Goal: Transaction & Acquisition: Purchase product/service

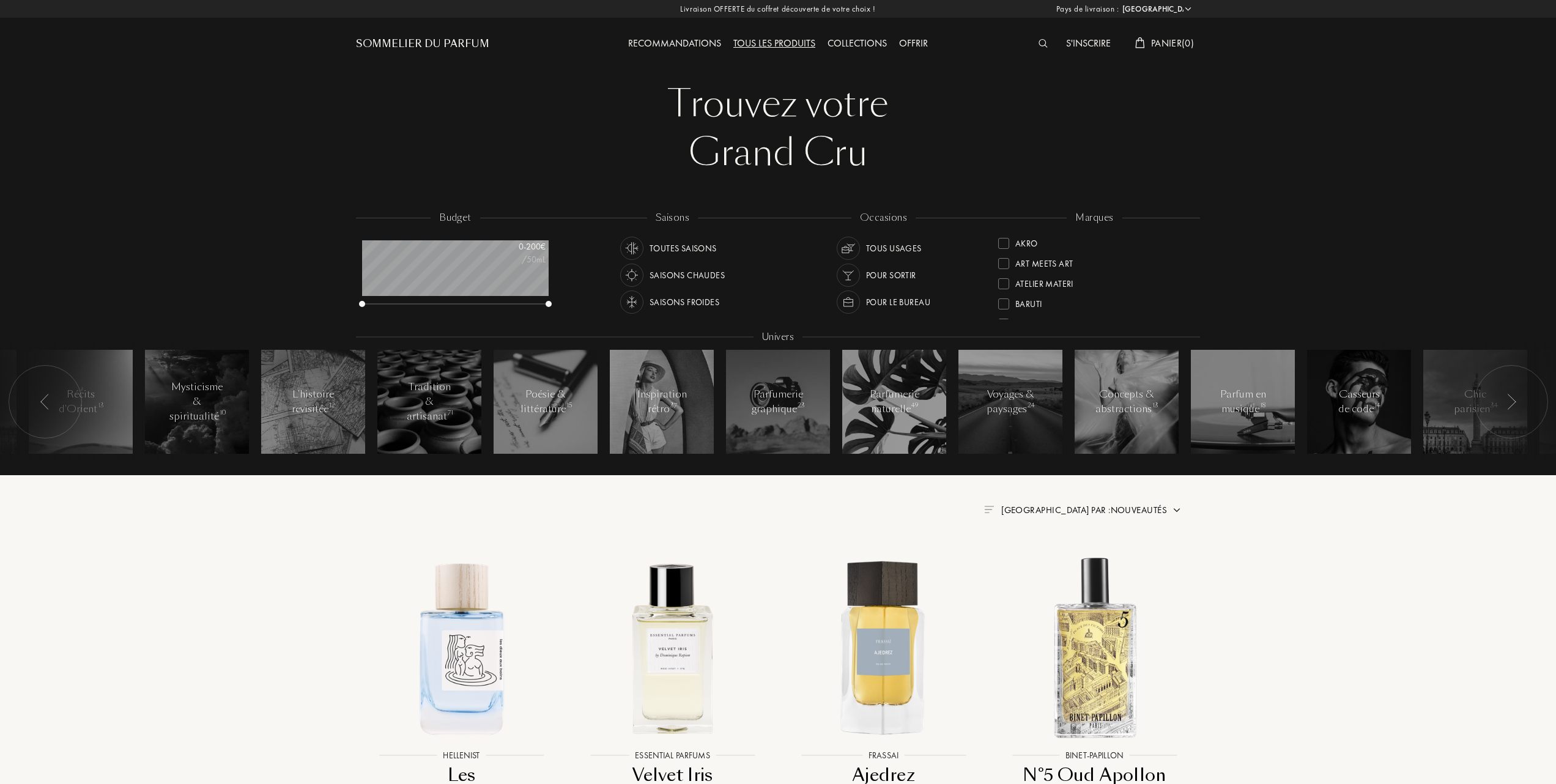
select select "FR"
click at [1001, 295] on div at bounding box center [1004, 300] width 11 height 11
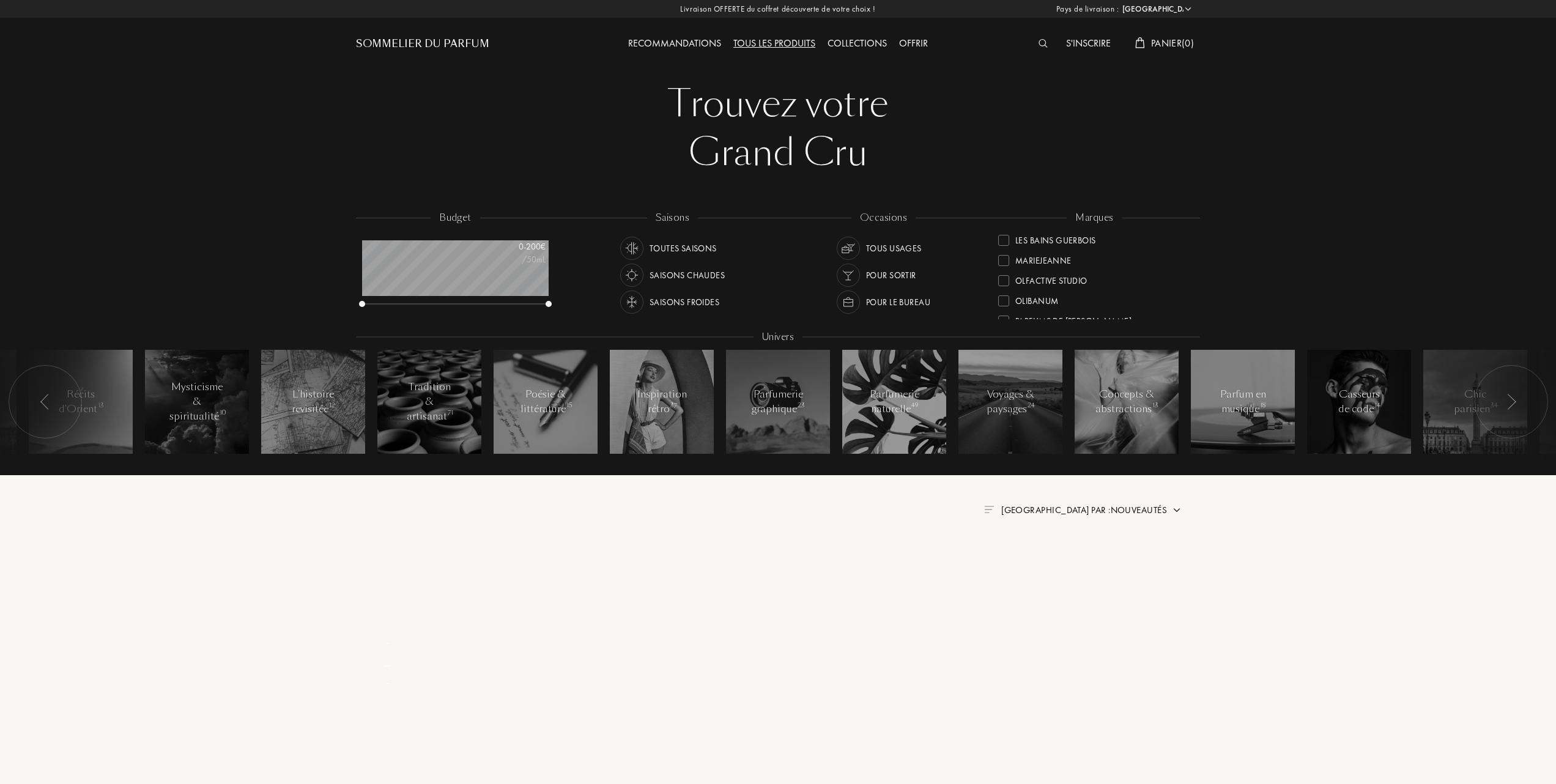
scroll to position [0, 0]
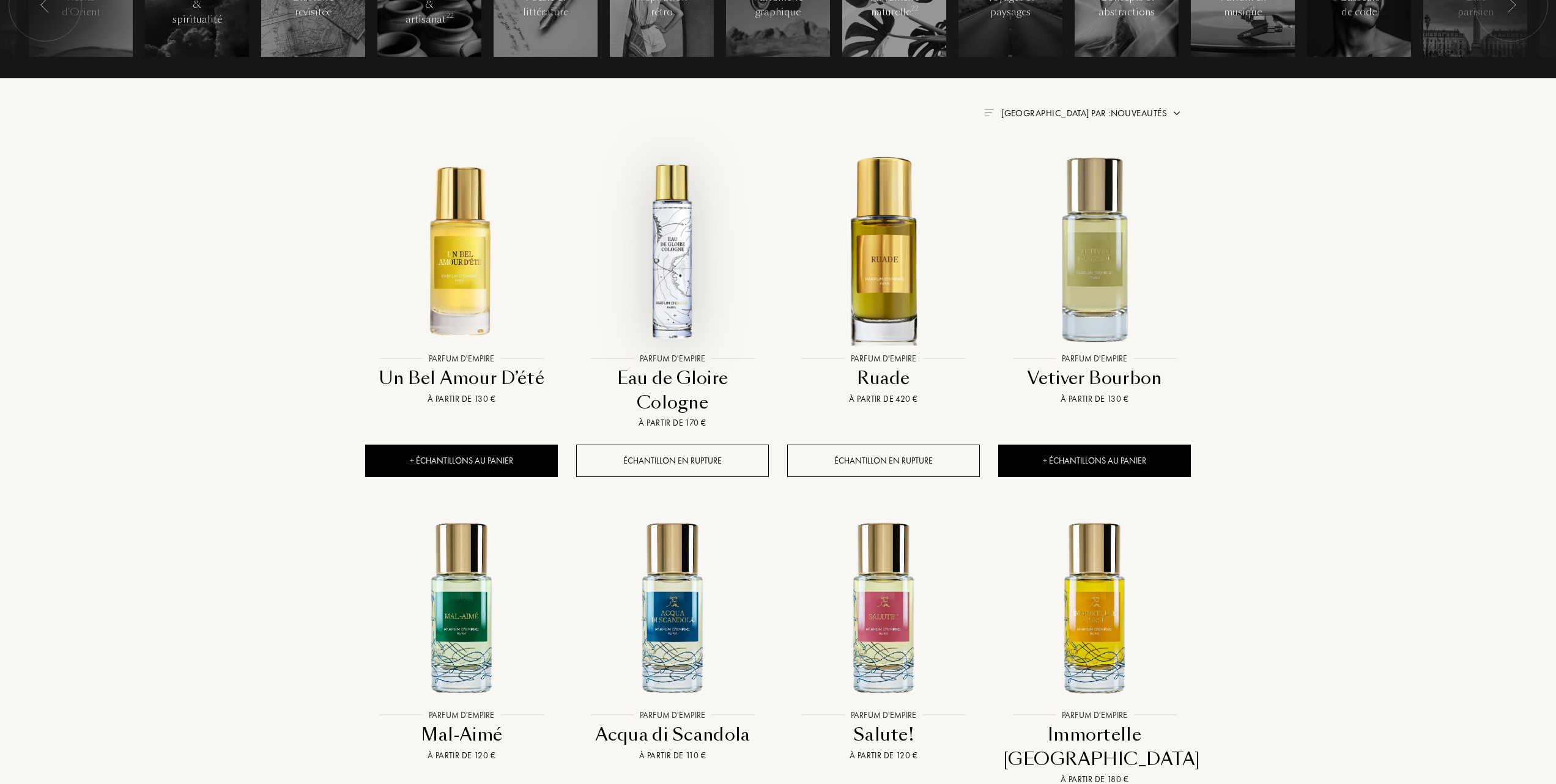
scroll to position [490, 0]
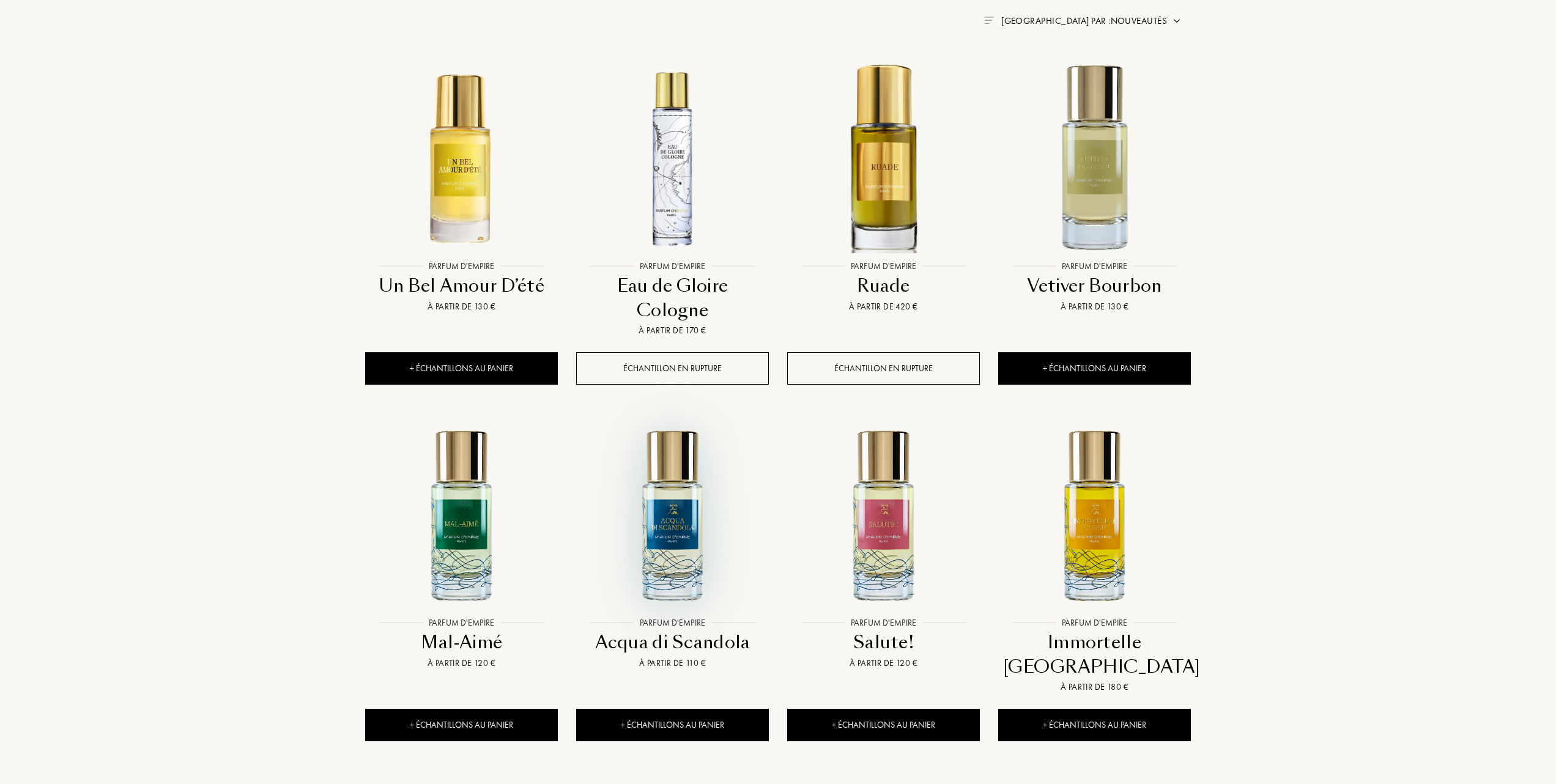
click at [668, 534] on img at bounding box center [672, 514] width 190 height 190
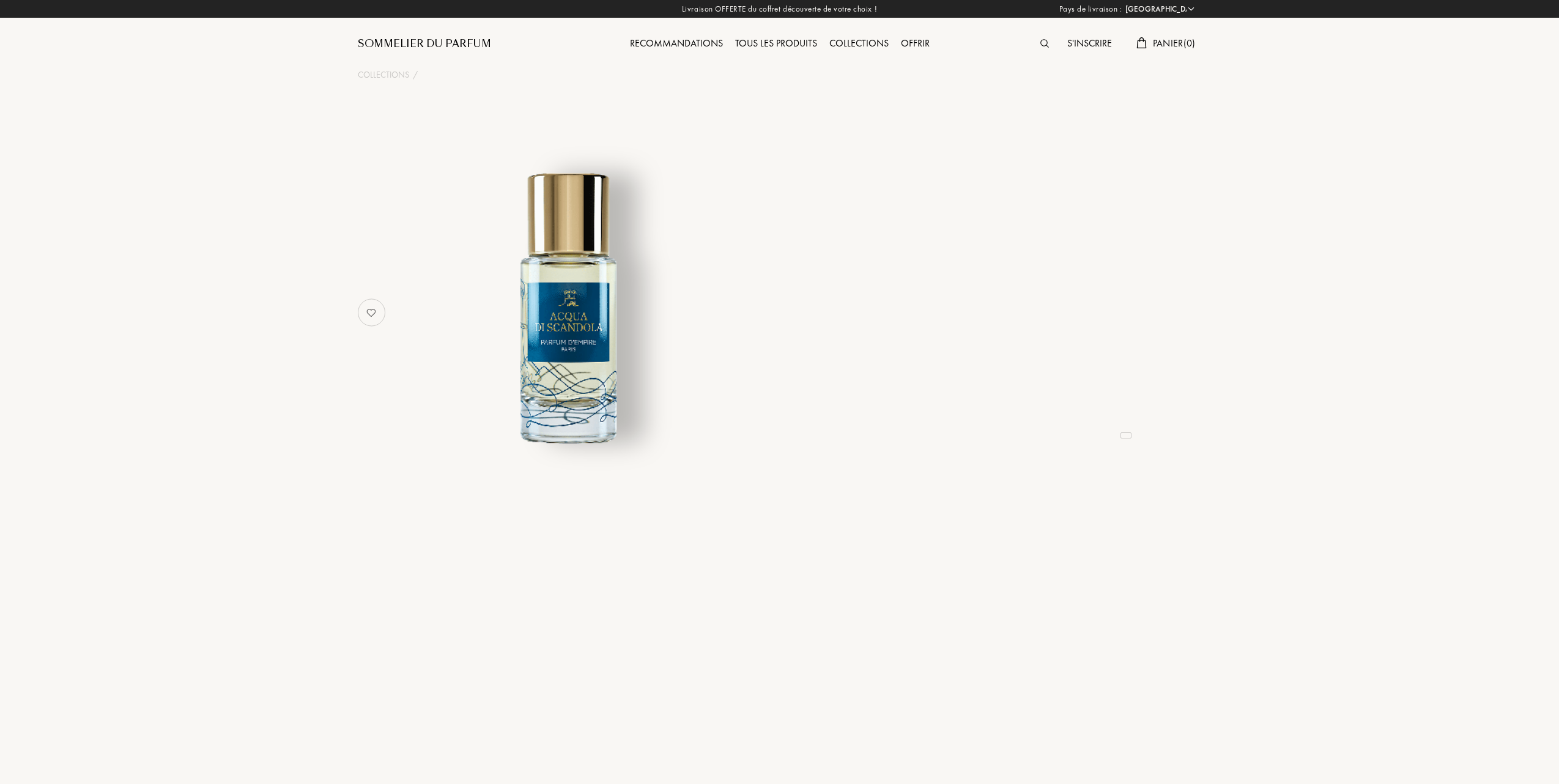
select select "FR"
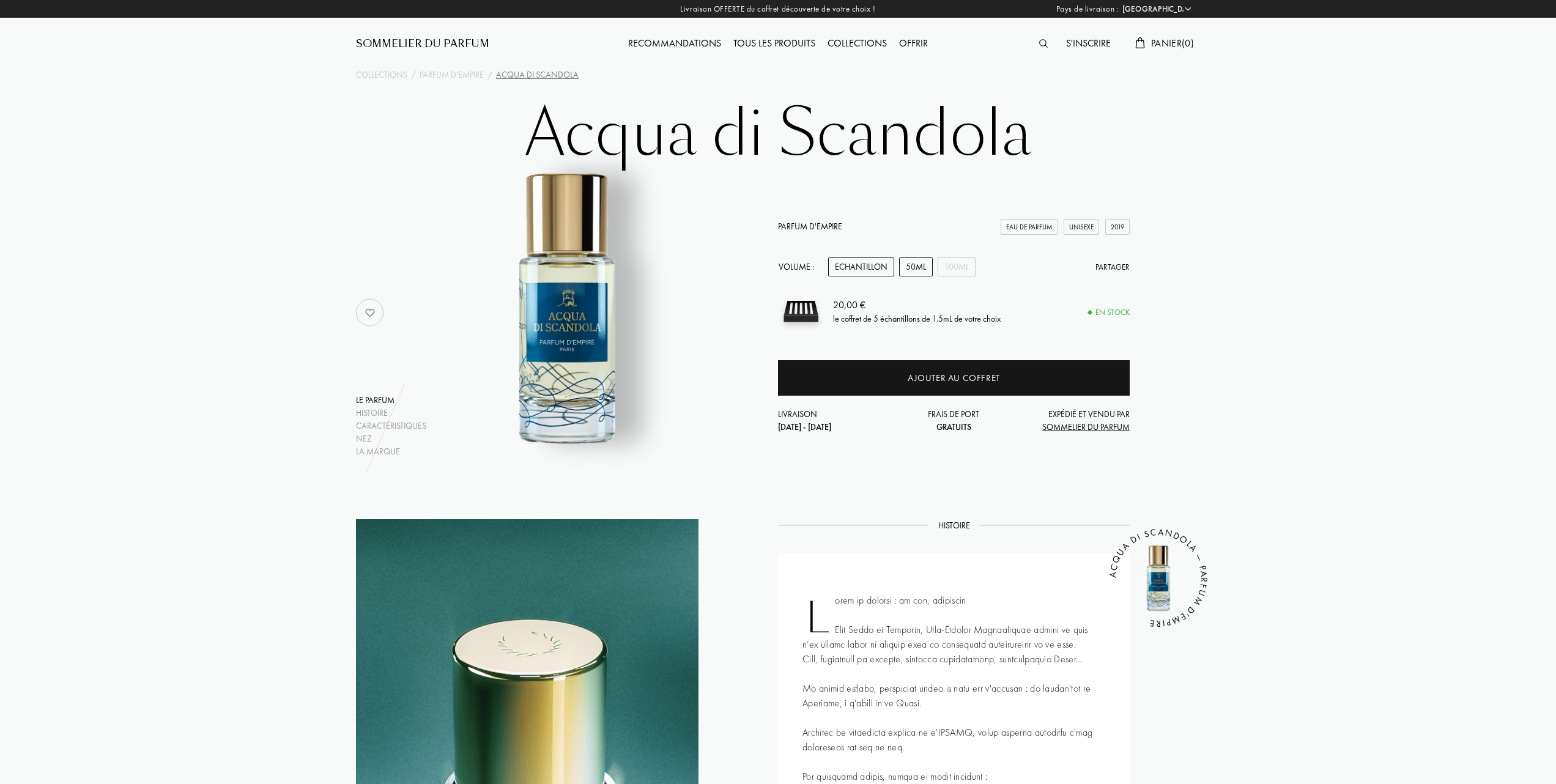
click at [912, 258] on div "50mL" at bounding box center [916, 267] width 34 height 19
click at [777, 44] on div "Tous les produits" at bounding box center [774, 44] width 94 height 16
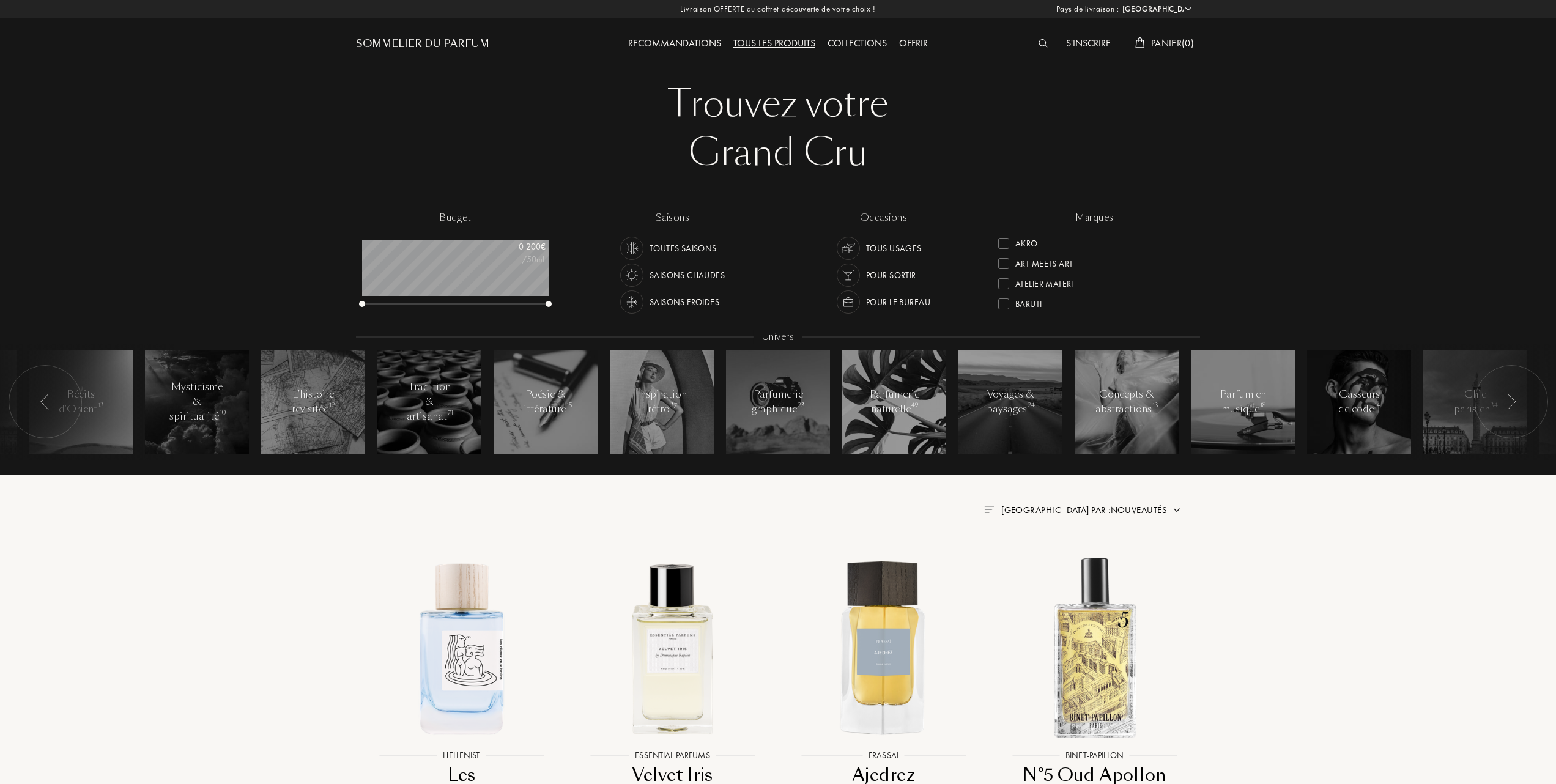
select select "FR"
click at [1007, 257] on div at bounding box center [1004, 262] width 11 height 11
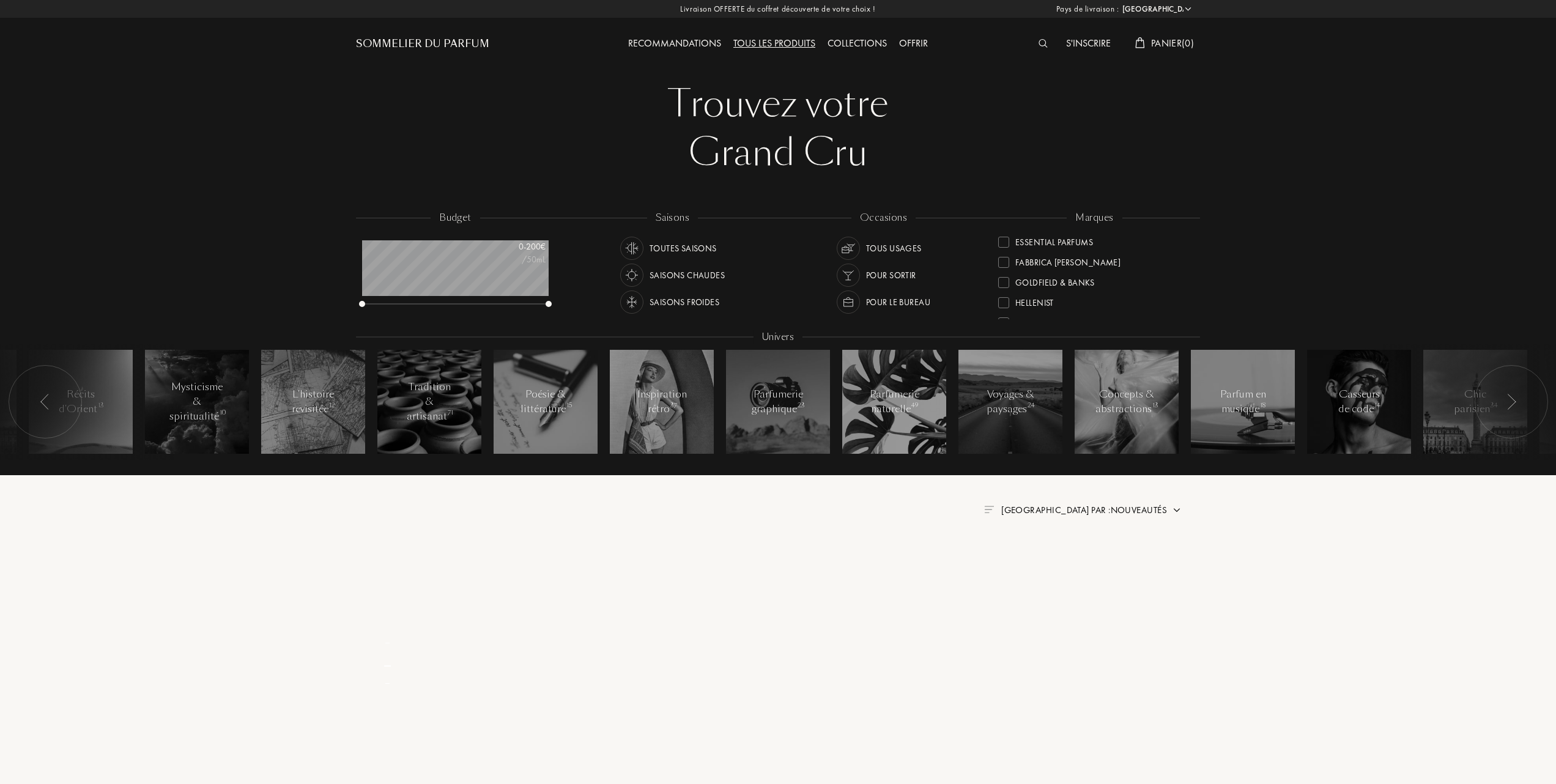
scroll to position [0, 0]
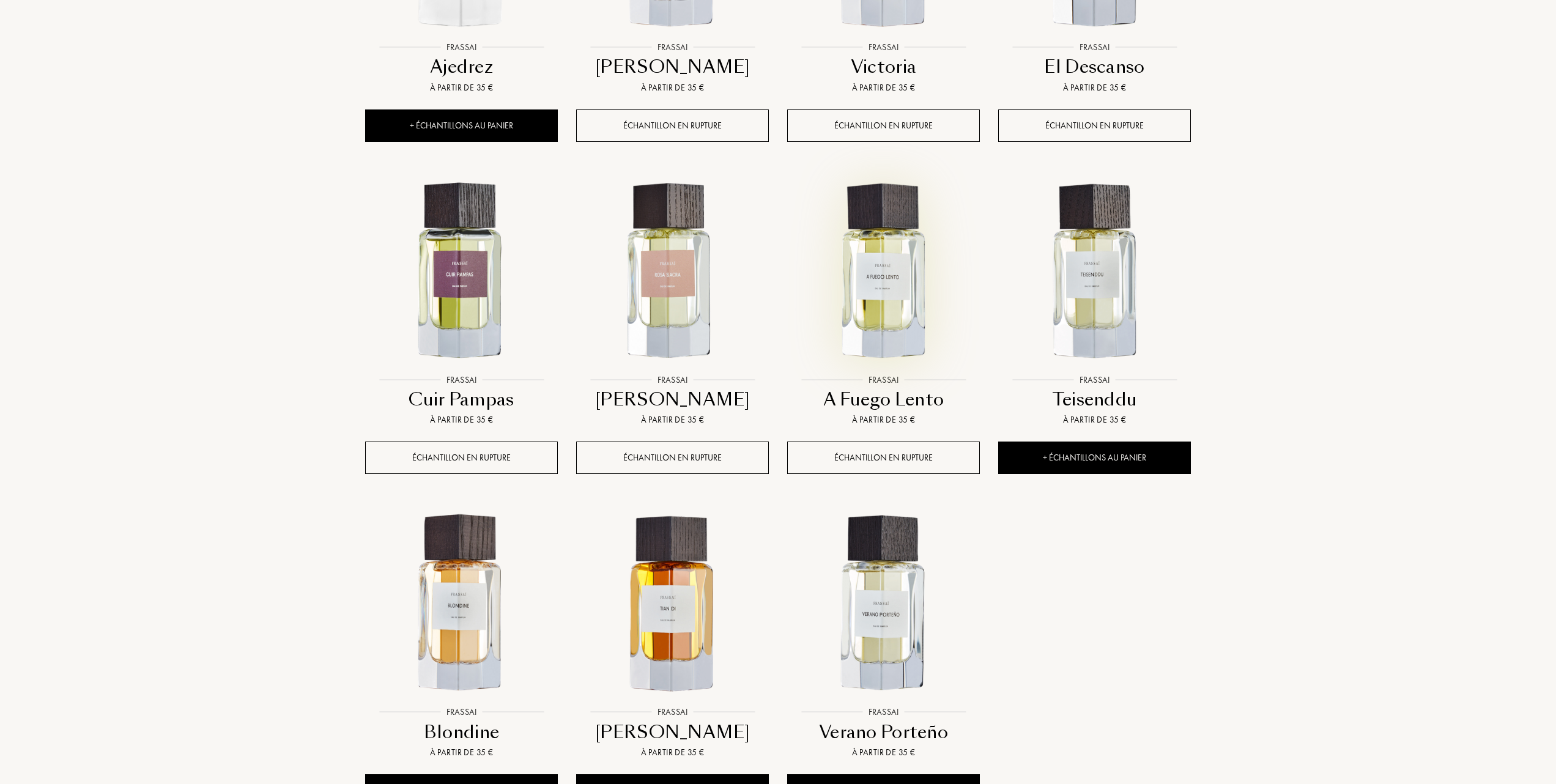
scroll to position [815, 0]
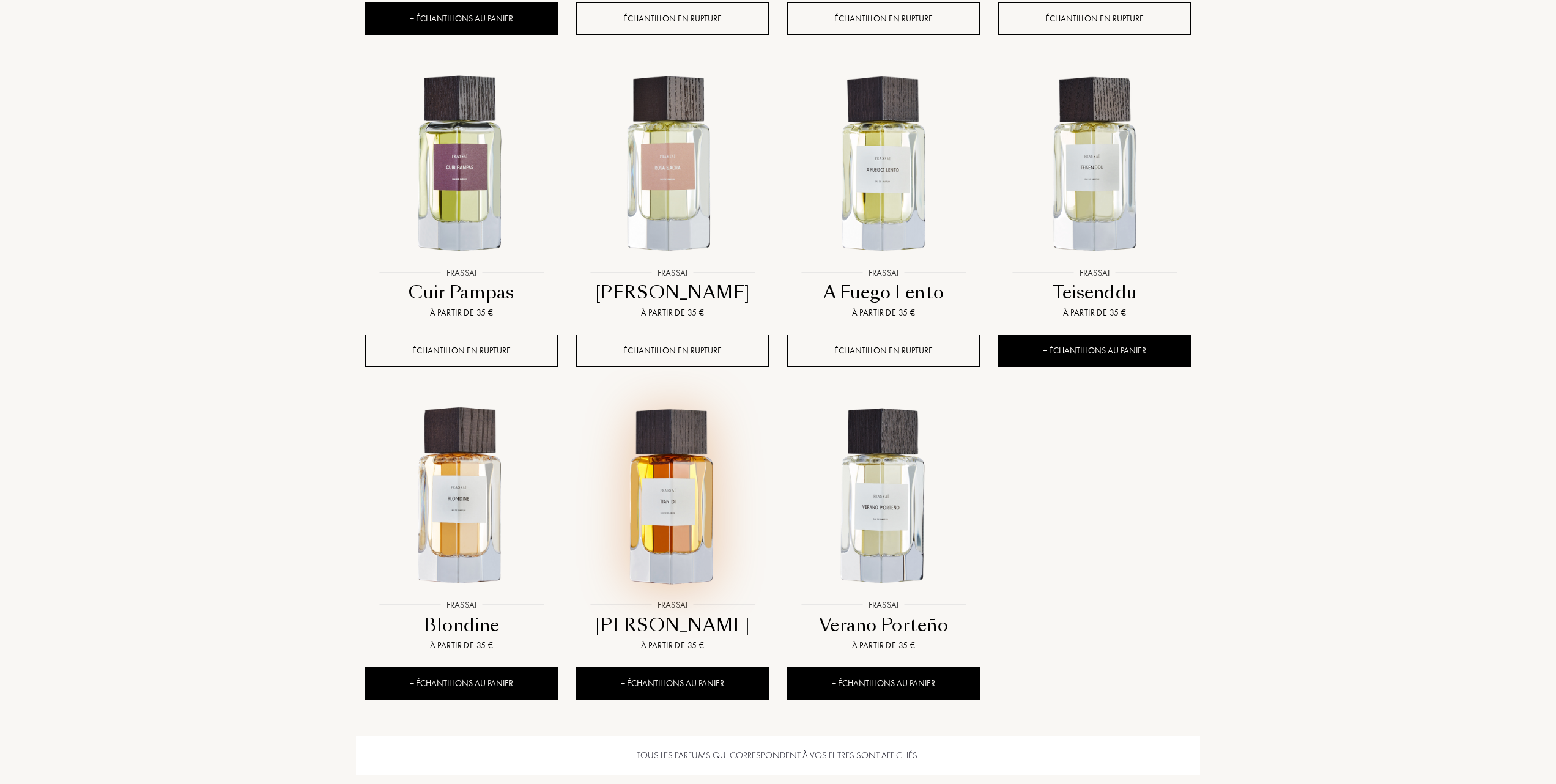
click at [670, 504] on img at bounding box center [672, 497] width 190 height 190
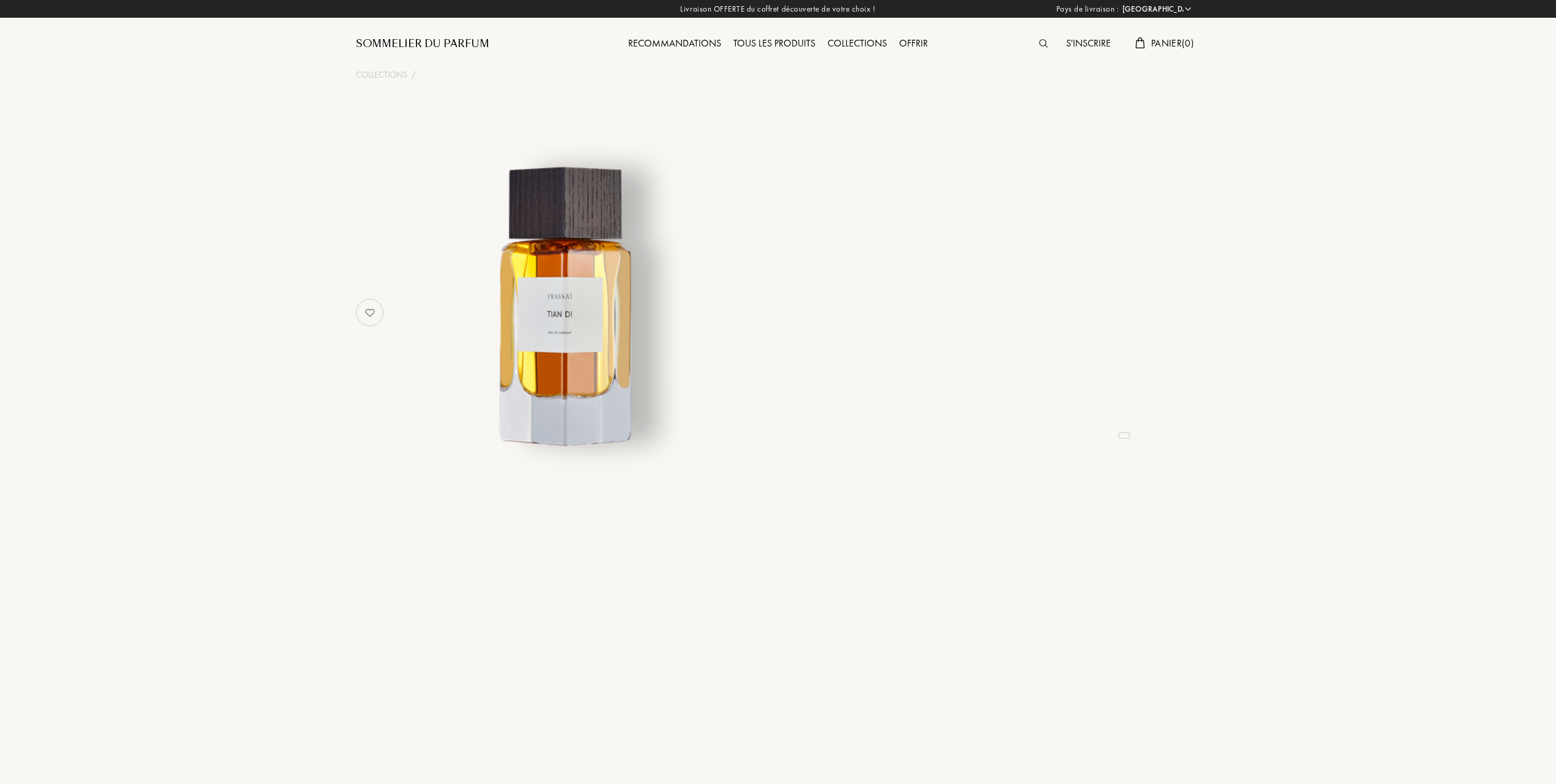
select select "FR"
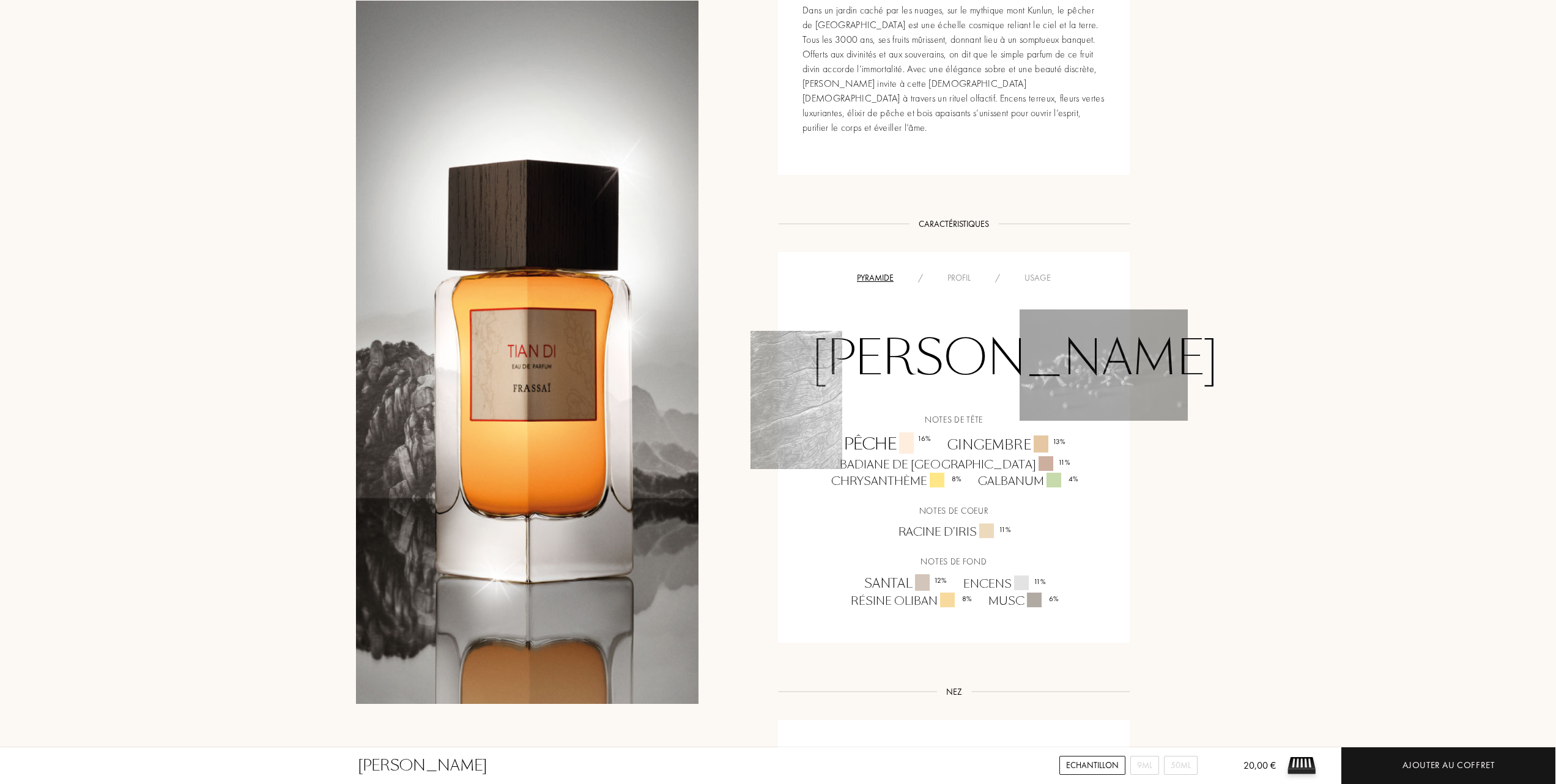
scroll to position [652, 0]
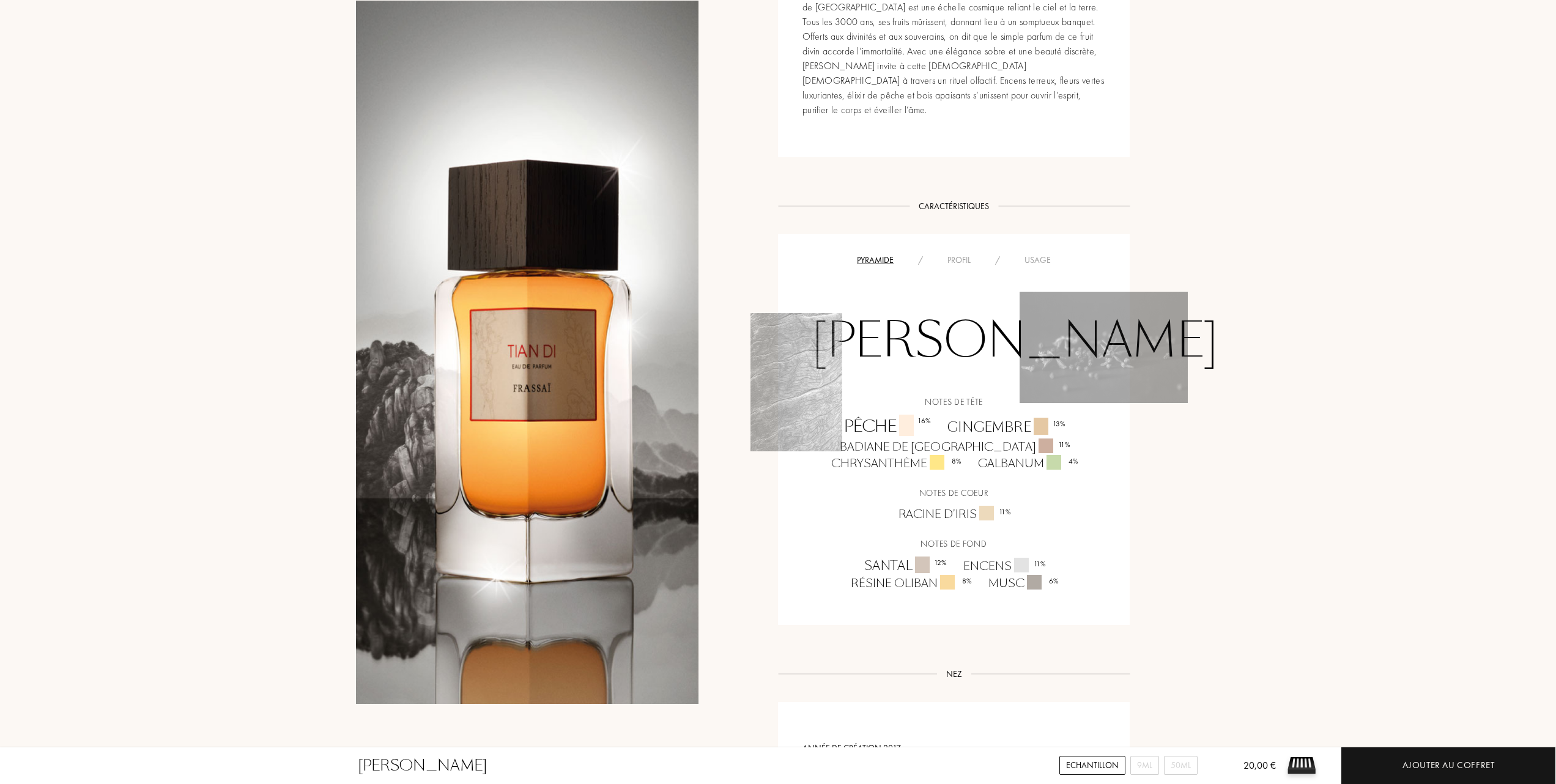
click at [1046, 254] on div "Usage" at bounding box center [1038, 260] width 51 height 13
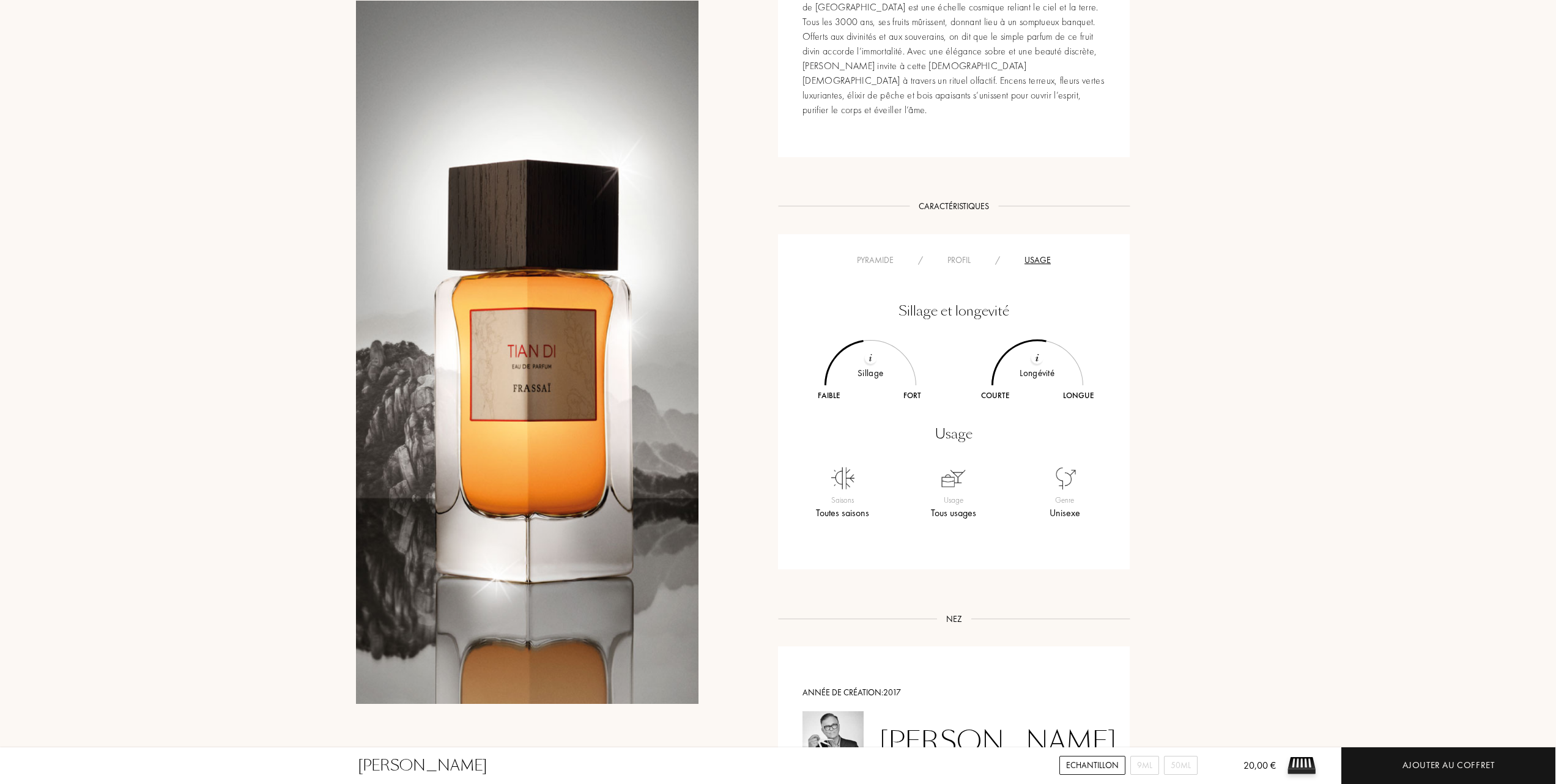
click at [875, 254] on div "Pyramide" at bounding box center [875, 260] width 61 height 13
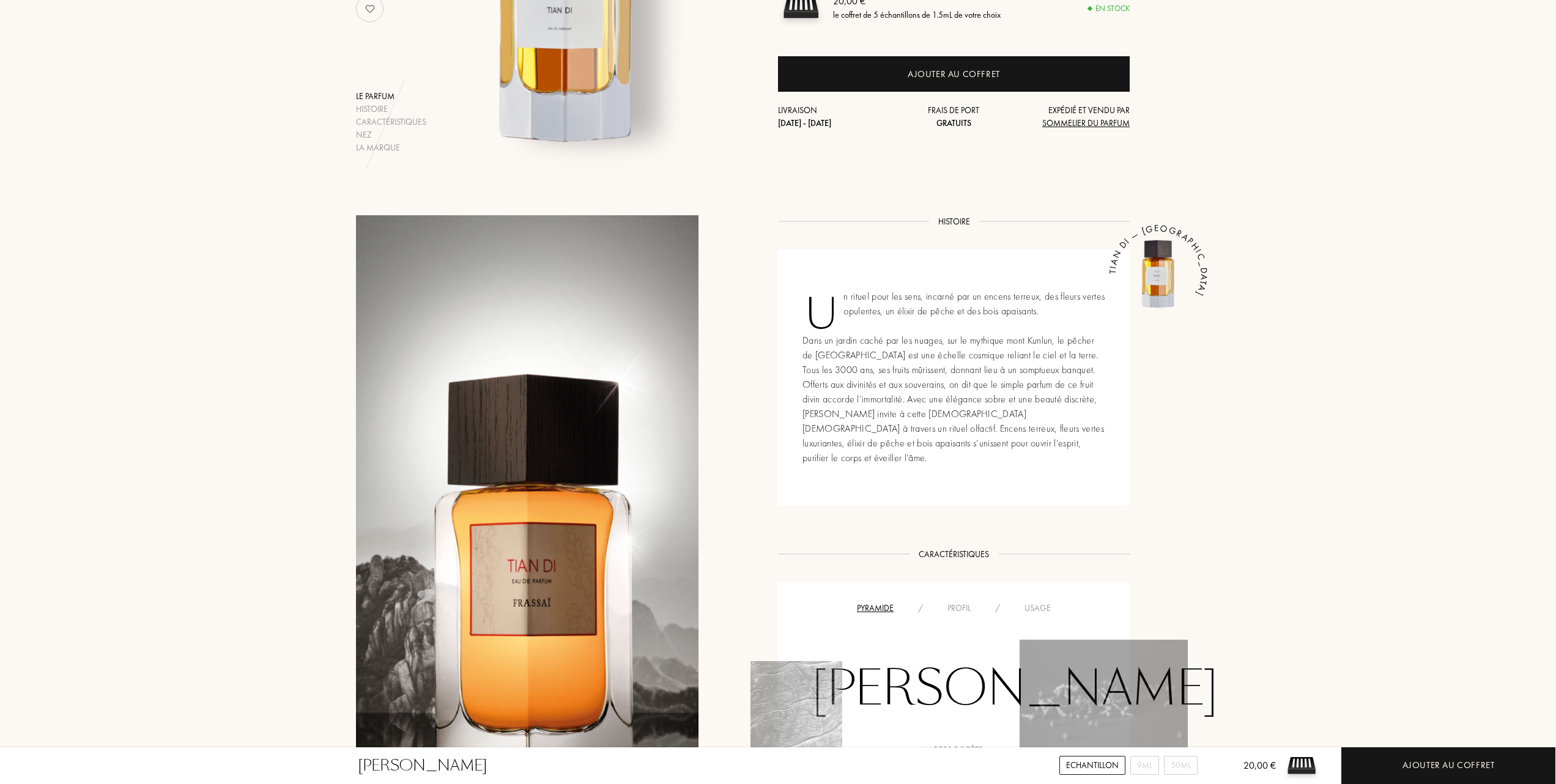
scroll to position [163, 0]
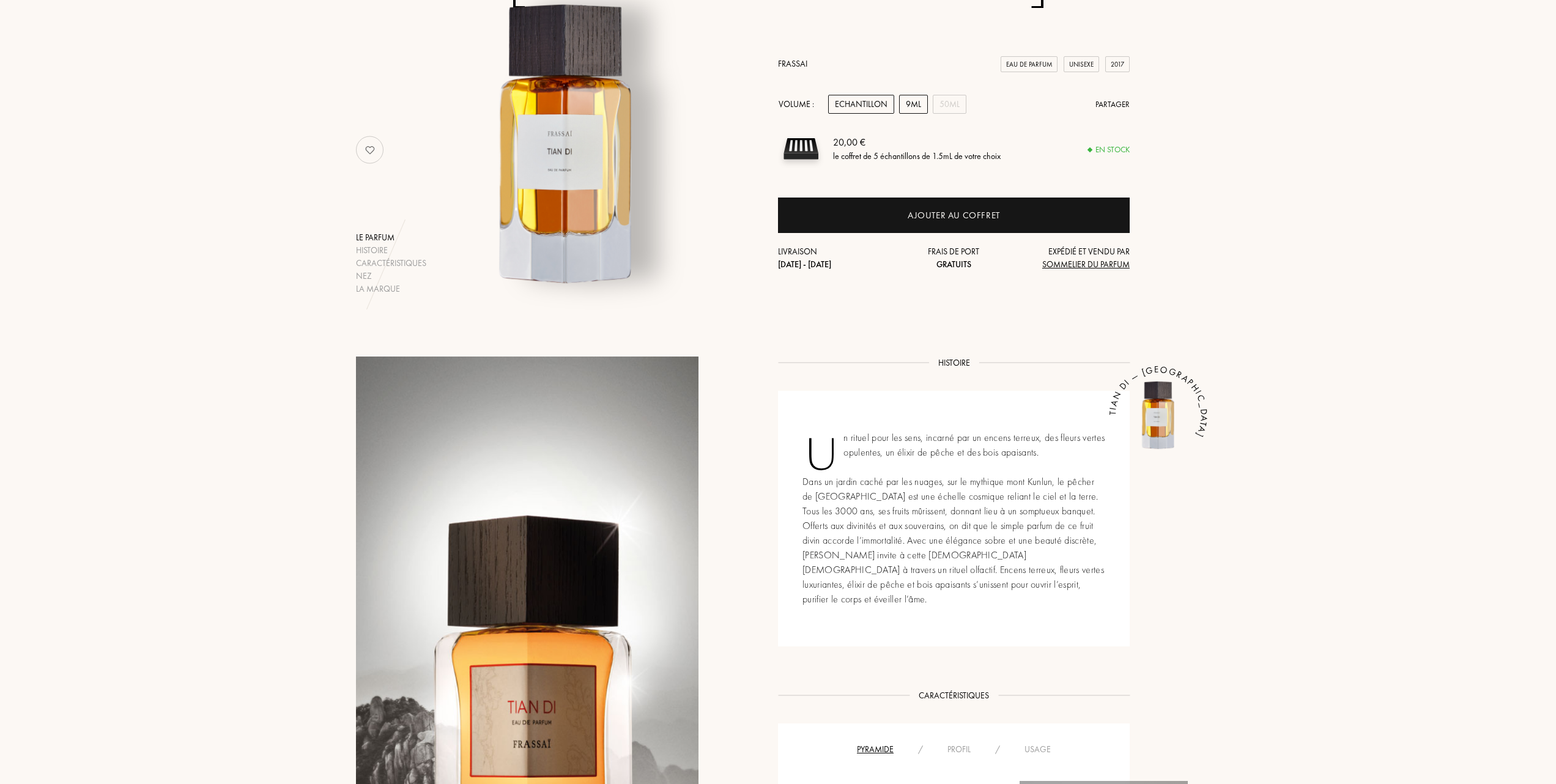
click at [914, 103] on div "9mL" at bounding box center [913, 104] width 29 height 19
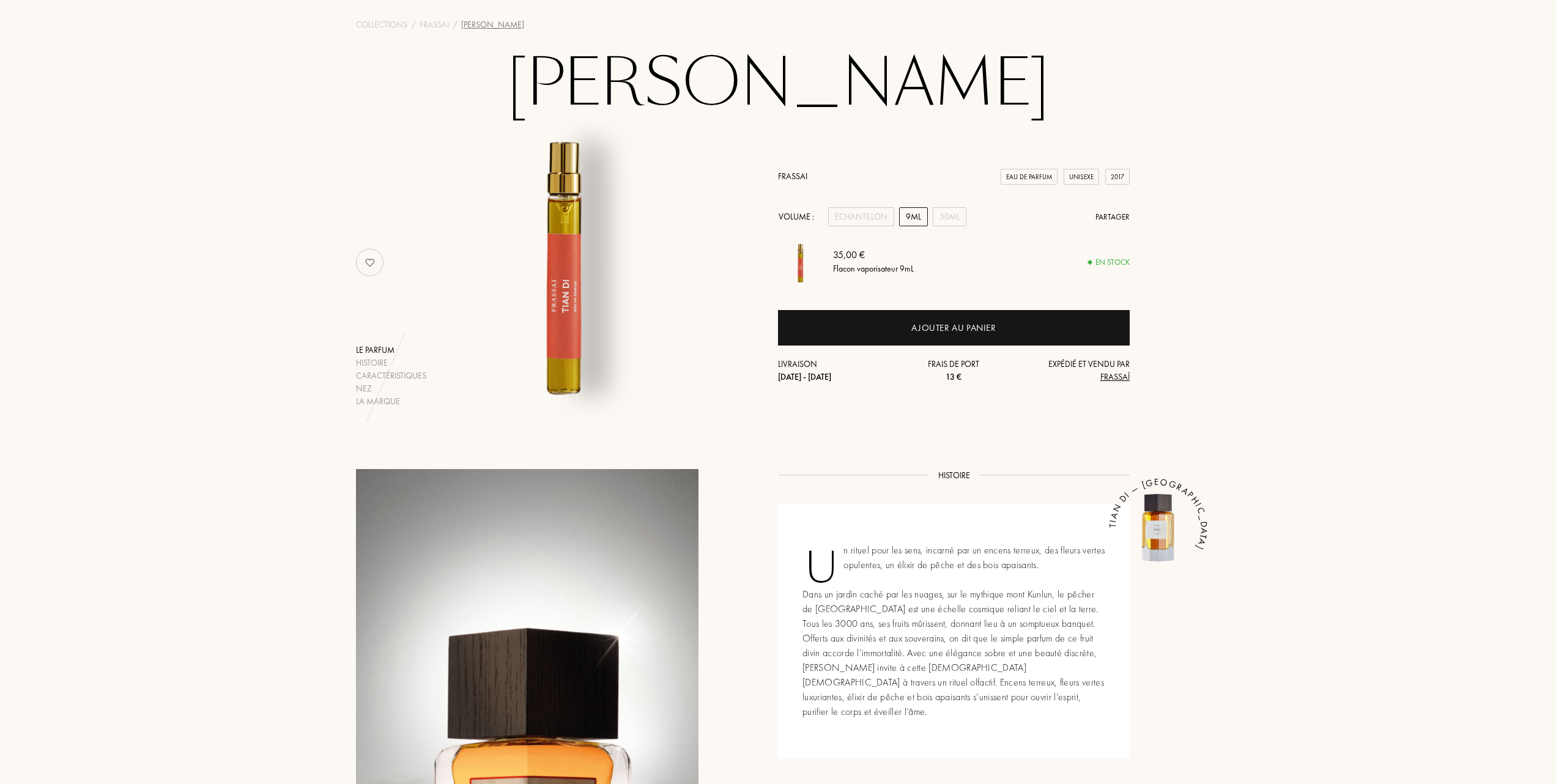
scroll to position [0, 0]
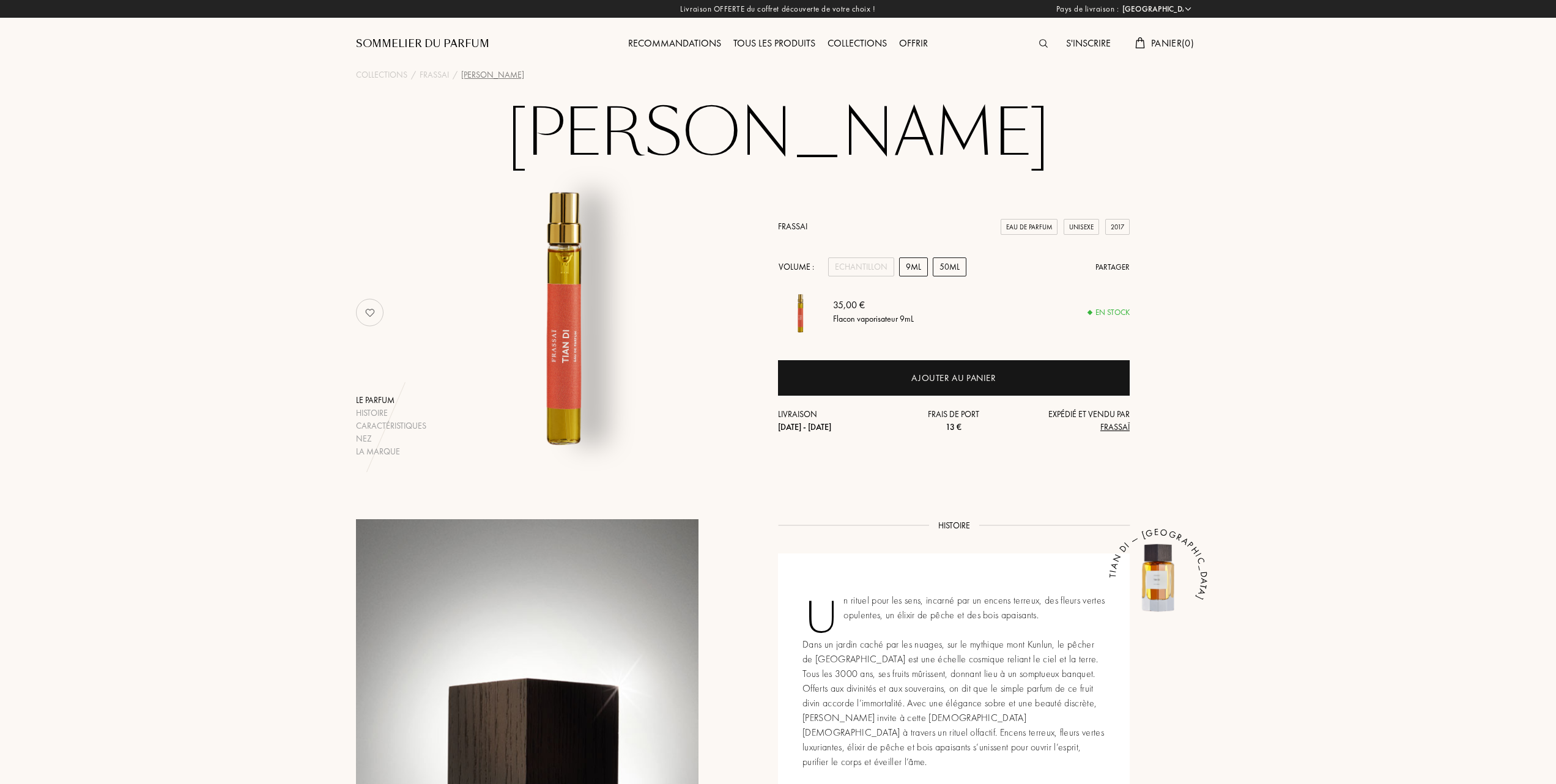
click at [958, 268] on div "50mL" at bounding box center [950, 267] width 34 height 19
